Goal: Task Accomplishment & Management: Complete application form

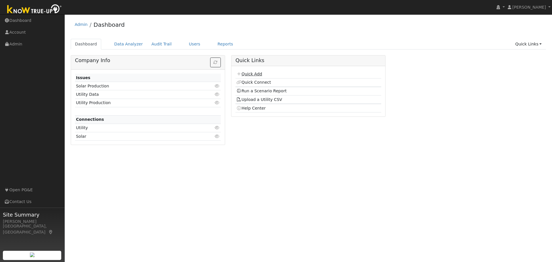
click at [252, 74] on link "Quick Add" at bounding box center [249, 74] width 26 height 5
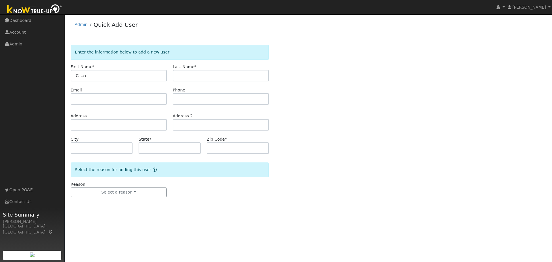
type input "Cisca"
click at [183, 77] on input "text" at bounding box center [221, 75] width 96 height 11
type input "Tischer"
click at [100, 101] on input "text" at bounding box center [119, 98] width 96 height 11
type input "t"
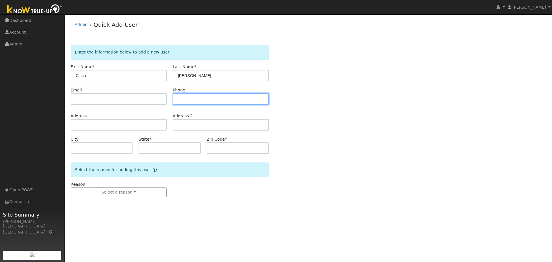
click at [187, 96] on input "text" at bounding box center [221, 98] width 96 height 11
type input "[PHONE_NUMBER]"
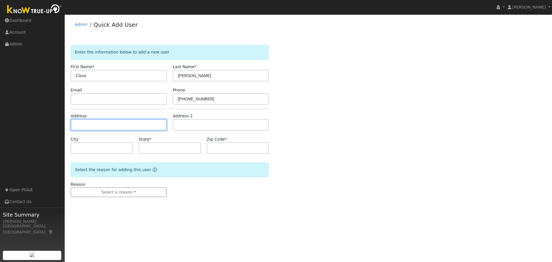
click at [105, 123] on input "text" at bounding box center [119, 124] width 96 height 11
type input "[STREET_ADDRESS]"
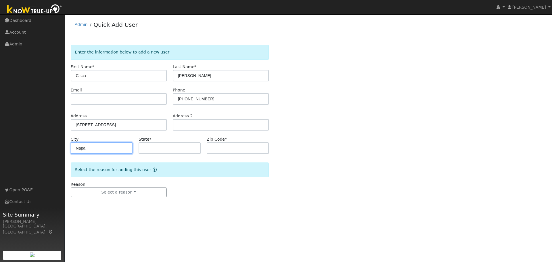
type input "Napa"
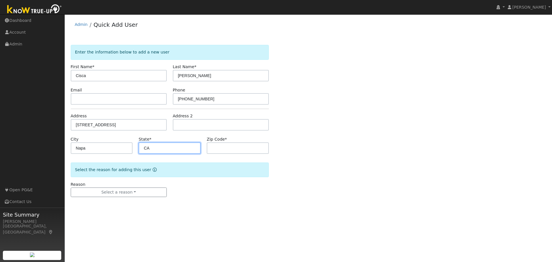
type input "CA"
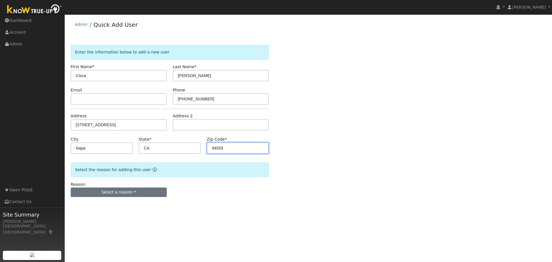
type input "94559"
click at [117, 193] on button "Select a reason" at bounding box center [119, 192] width 96 height 10
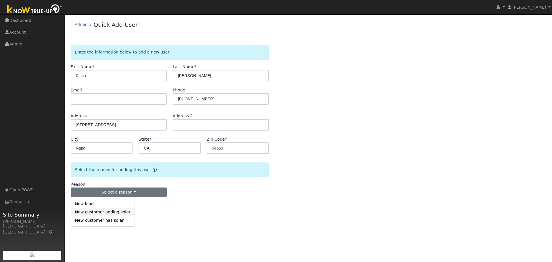
click at [91, 214] on link "New customer adding solar" at bounding box center [103, 212] width 64 height 8
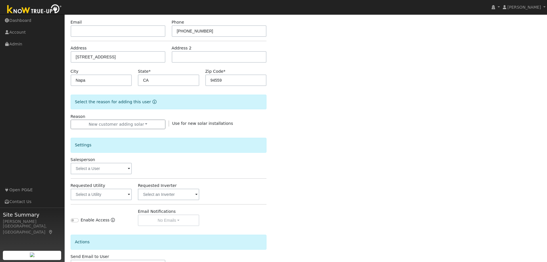
scroll to position [86, 0]
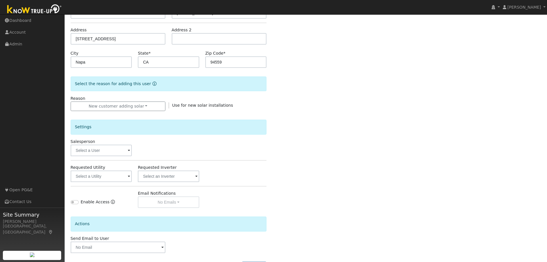
click at [130, 151] on span at bounding box center [129, 150] width 2 height 7
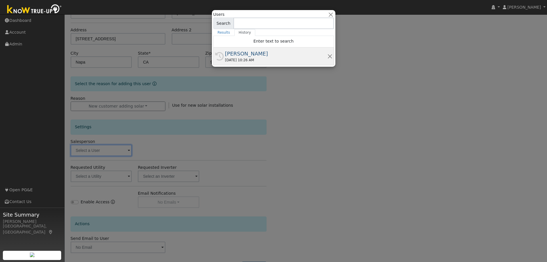
click at [228, 58] on div "08/14/2025 10:26 AM" at bounding box center [276, 59] width 102 height 5
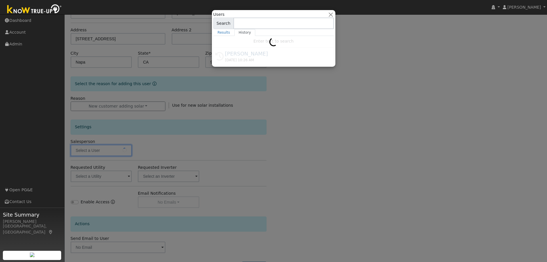
type input "[PERSON_NAME]"
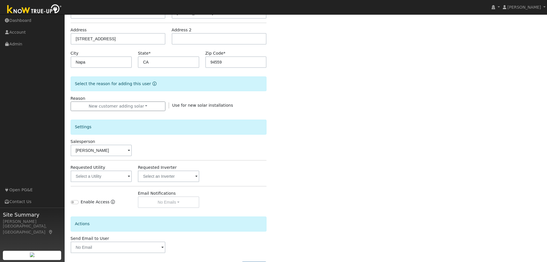
click at [130, 176] on span at bounding box center [129, 176] width 2 height 7
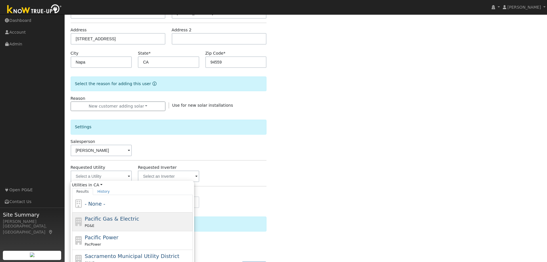
click at [109, 218] on span "Pacific Gas & Electric" at bounding box center [112, 219] width 54 height 6
type input "Pacific Gas & Electric"
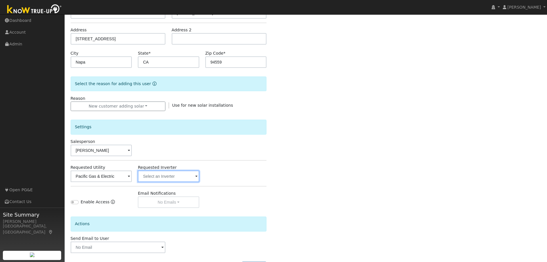
click at [169, 175] on input "text" at bounding box center [169, 175] width 62 height 11
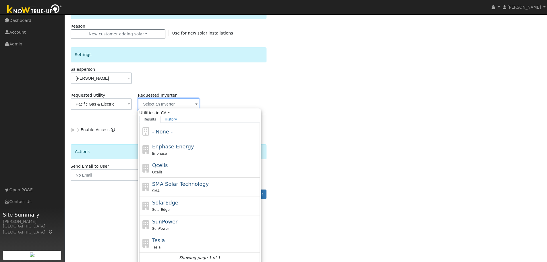
scroll to position [161, 0]
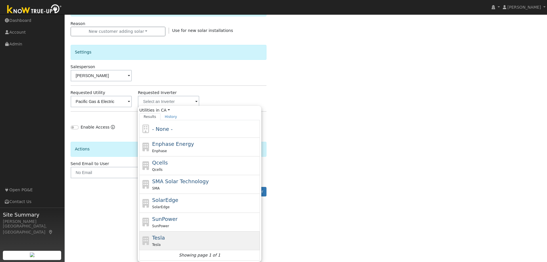
click at [151, 237] on icon at bounding box center [146, 240] width 10 height 9
type input "Tesla"
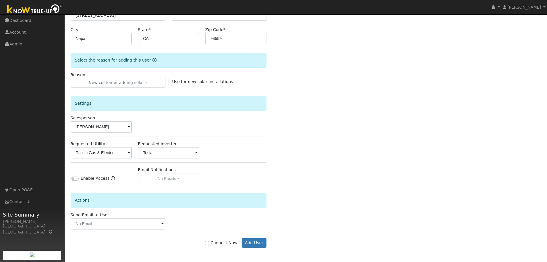
scroll to position [109, 0]
click at [76, 177] on input "Enable Access" at bounding box center [75, 178] width 8 height 4
click at [72, 178] on input "Enable Access" at bounding box center [75, 178] width 8 height 4
checkbox input "false"
click at [107, 178] on div "Enable Access" at bounding box center [102, 176] width 68 height 18
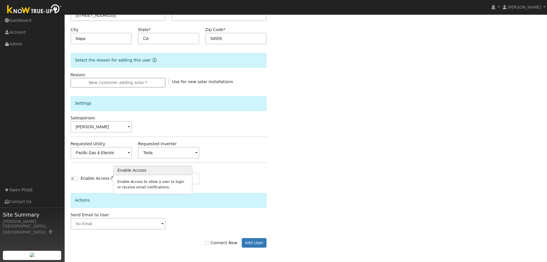
click at [111, 178] on icon "Enable Access" at bounding box center [113, 178] width 4 height 4
click at [111, 169] on div "Enable Access" at bounding box center [102, 176] width 68 height 18
click at [209, 243] on input "Connect Now" at bounding box center [207, 243] width 4 height 4
checkbox input "true"
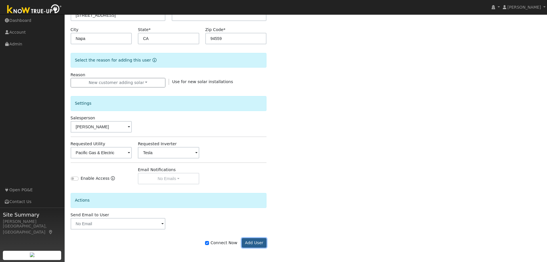
click at [251, 242] on button "Add User" at bounding box center [254, 243] width 25 height 10
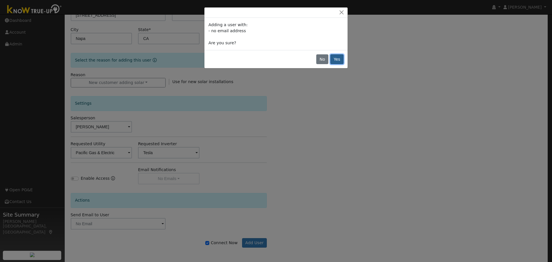
click at [335, 58] on button "Yes" at bounding box center [336, 59] width 13 height 10
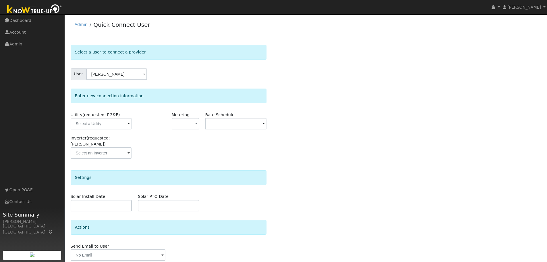
click at [133, 105] on div "Enter new connection information Utility (requested: PG&E) Metering - None - NE…" at bounding box center [169, 127] width 196 height 76
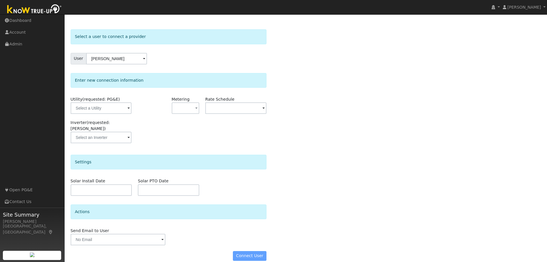
scroll to position [17, 0]
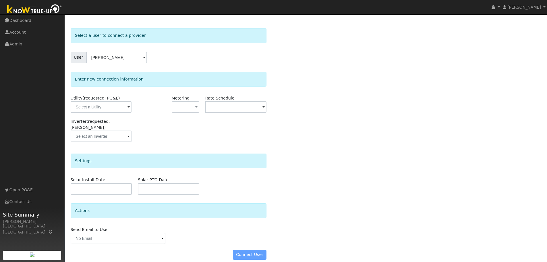
click at [128, 106] on span at bounding box center [129, 107] width 2 height 7
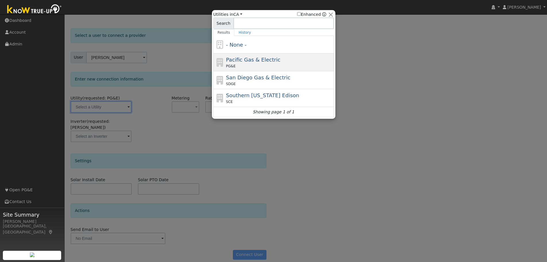
click at [234, 62] on span "Pacific Gas & Electric" at bounding box center [253, 60] width 54 height 6
type input "PG&E"
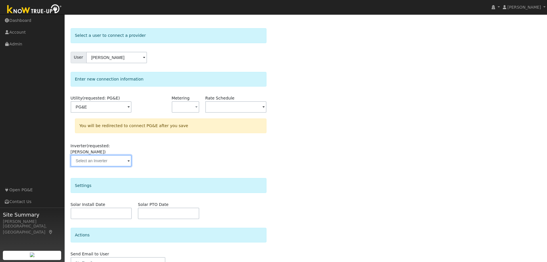
click at [116, 155] on input "text" at bounding box center [101, 160] width 61 height 11
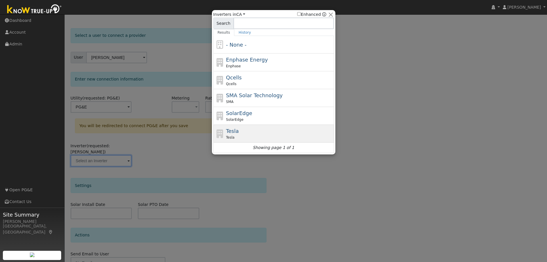
click at [229, 132] on span "Tesla" at bounding box center [232, 131] width 13 height 6
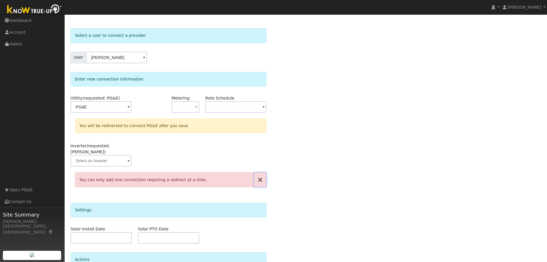
click at [260, 173] on button "button" at bounding box center [260, 179] width 12 height 14
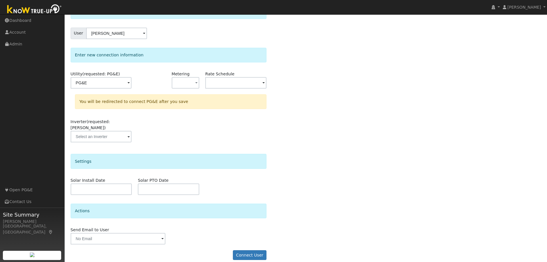
scroll to position [41, 0]
click at [256, 249] on button "Connect User" at bounding box center [250, 254] width 34 height 10
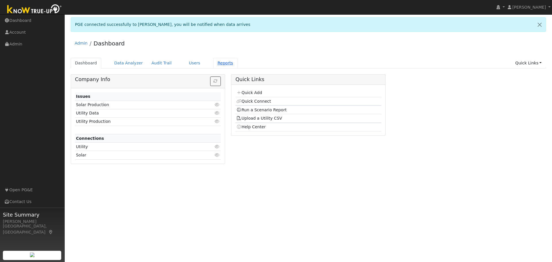
click at [215, 64] on link "Reports" at bounding box center [225, 63] width 24 height 11
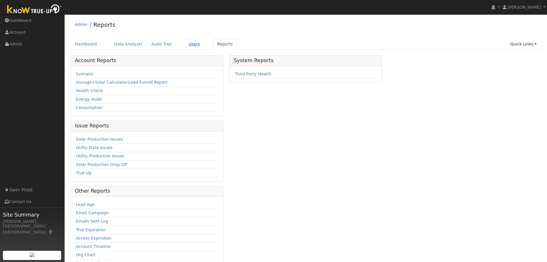
click at [188, 43] on link "Users" at bounding box center [195, 44] width 20 height 11
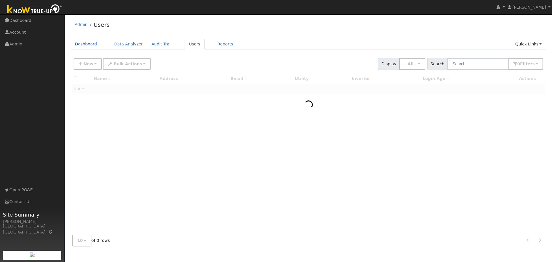
click at [87, 43] on link "Dashboard" at bounding box center [86, 44] width 31 height 11
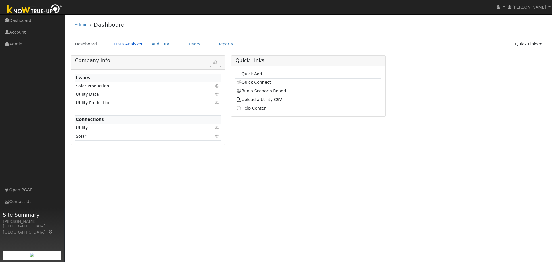
click at [131, 45] on link "Data Analyzer" at bounding box center [128, 44] width 37 height 11
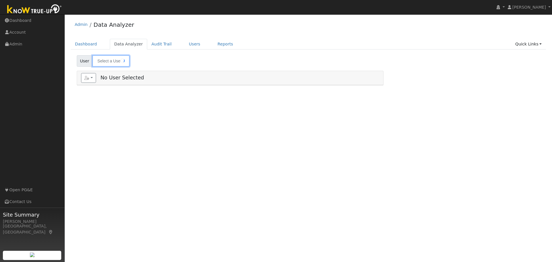
type input "[PERSON_NAME]"
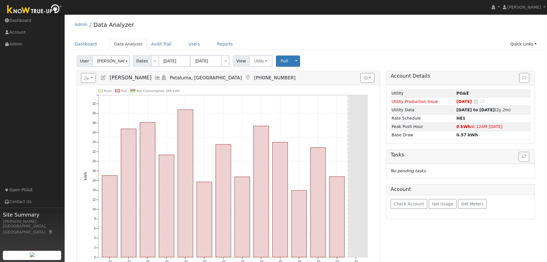
click at [126, 62] on span at bounding box center [127, 61] width 2 height 7
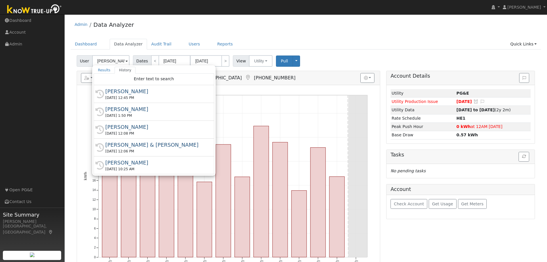
click at [292, 34] on div "Admin Data Analyzer" at bounding box center [306, 26] width 471 height 18
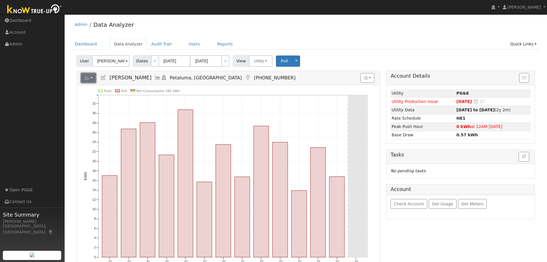
click at [91, 78] on button "button" at bounding box center [88, 78] width 15 height 10
click at [93, 78] on button "button" at bounding box center [88, 78] width 15 height 10
drag, startPoint x: 69, startPoint y: 109, endPoint x: 69, endPoint y: 100, distance: 8.6
click at [69, 107] on div "Edit User: New Select an Ac... New Account Nickname Cancel Create Are you sure …" at bounding box center [306, 196] width 477 height 283
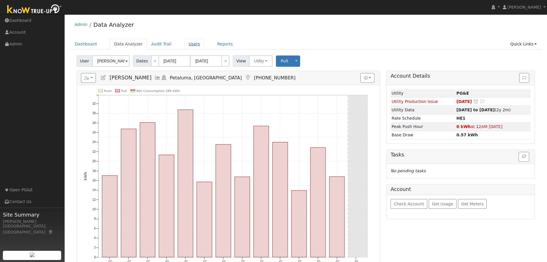
click at [185, 45] on link "Users" at bounding box center [195, 44] width 20 height 11
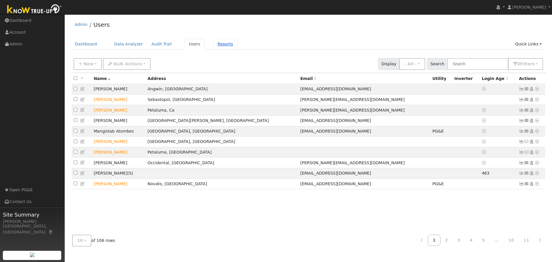
click at [214, 45] on link "Reports" at bounding box center [225, 44] width 24 height 11
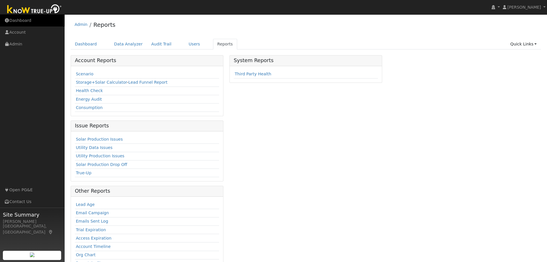
click at [17, 20] on link "Dashboard" at bounding box center [32, 21] width 65 height 12
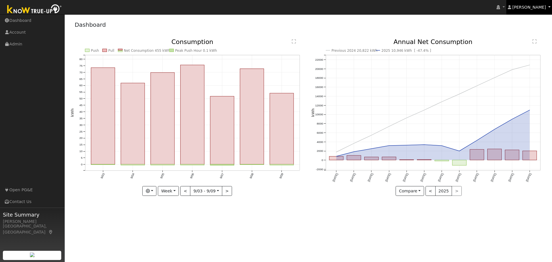
click at [549, 7] on link "[PERSON_NAME]" at bounding box center [529, 7] width 46 height 14
click at [461, 19] on div "Dashboard" at bounding box center [308, 26] width 475 height 18
click at [18, 22] on link "Dashboard" at bounding box center [32, 21] width 65 height 12
click at [500, 9] on icon at bounding box center [497, 7] width 3 height 4
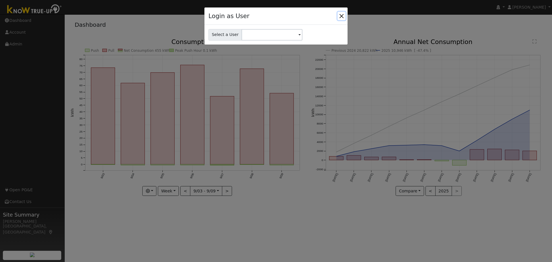
click at [341, 16] on button "Close" at bounding box center [341, 16] width 8 height 8
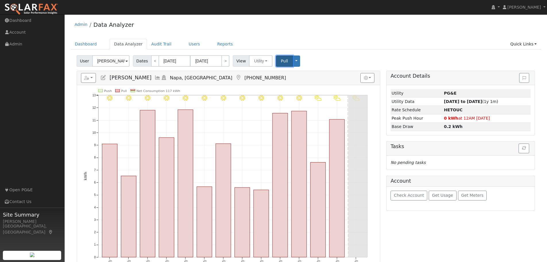
click at [282, 62] on span "Pull" at bounding box center [284, 61] width 7 height 5
click at [293, 60] on button "Toggle Dropdown" at bounding box center [296, 60] width 7 height 11
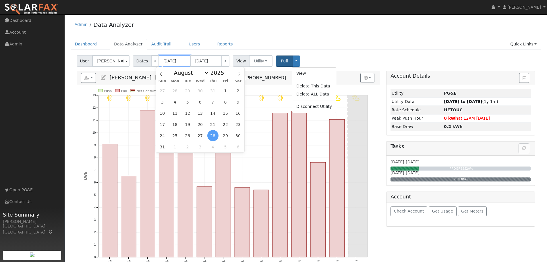
click at [170, 63] on input "[DATE]" at bounding box center [175, 60] width 32 height 11
click at [213, 72] on input "2025" at bounding box center [219, 73] width 21 height 6
click at [226, 75] on span at bounding box center [228, 74] width 4 height 3
type input "2024"
click at [215, 91] on span "1" at bounding box center [212, 90] width 11 height 11
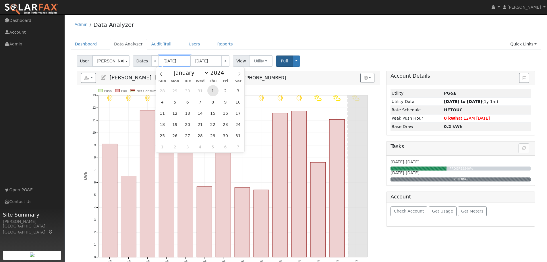
type input "[DATE]"
type input "2024"
select select "7"
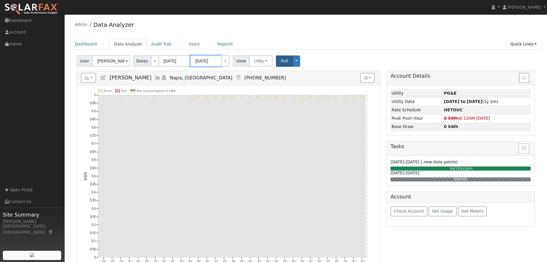
click at [213, 63] on input "[DATE]" at bounding box center [206, 60] width 32 height 11
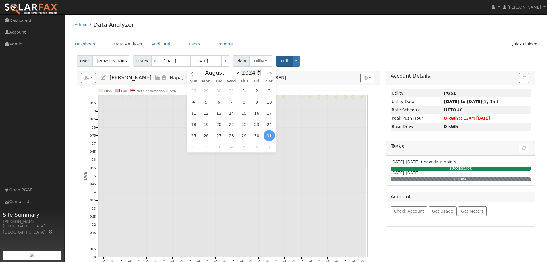
click at [257, 71] on span at bounding box center [259, 71] width 4 height 3
type input "2025"
click at [195, 112] on span "10" at bounding box center [193, 112] width 11 height 11
type input "[DATE]"
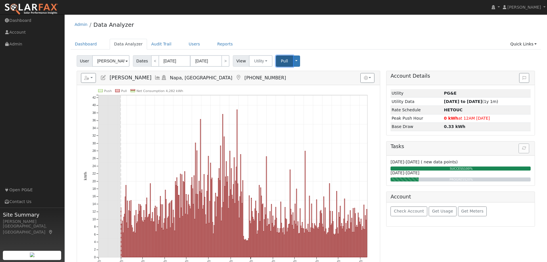
click at [283, 61] on span "Pull" at bounding box center [284, 61] width 7 height 5
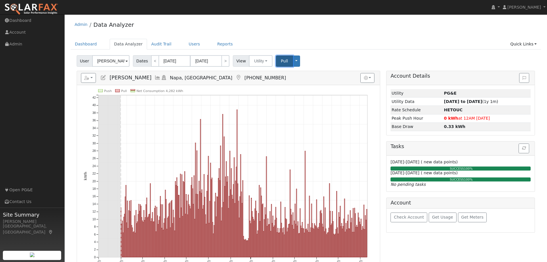
click at [281, 59] on span "Pull" at bounding box center [284, 61] width 7 height 5
